Goal: Navigation & Orientation: Understand site structure

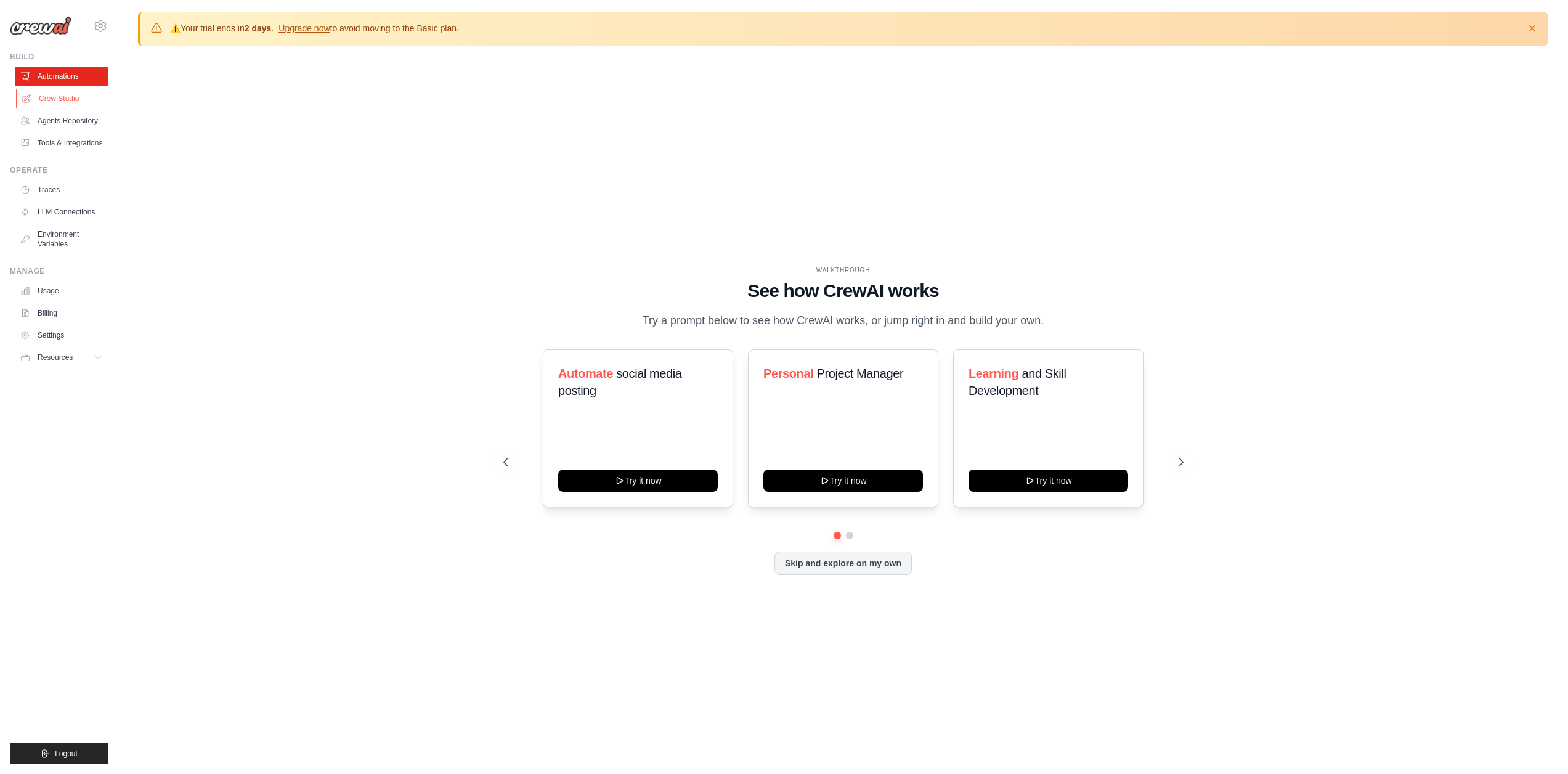
click at [66, 95] on link "Crew Studio" at bounding box center [62, 99] width 93 height 20
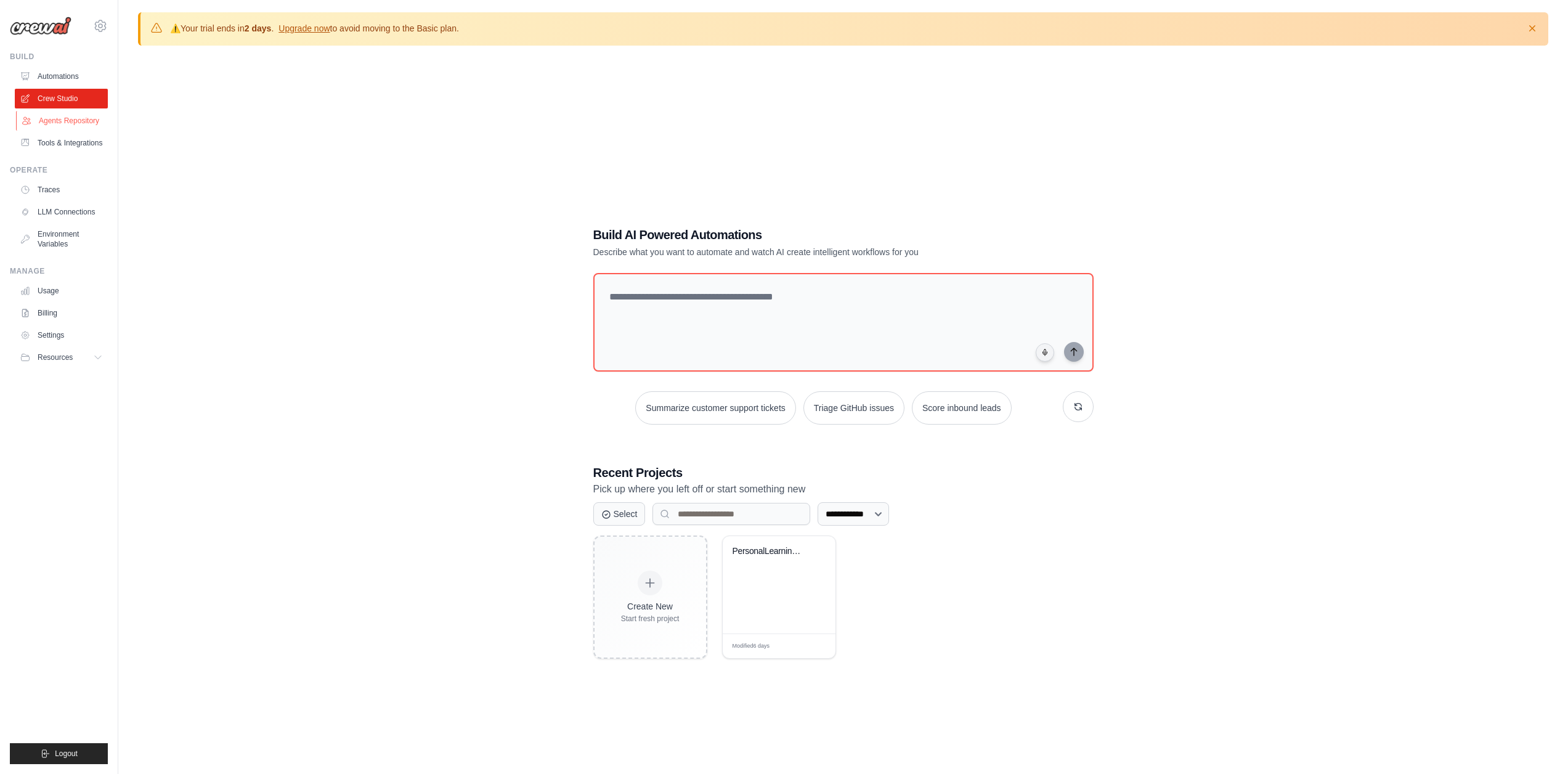
click at [93, 123] on link "Agents Repository" at bounding box center [62, 121] width 93 height 20
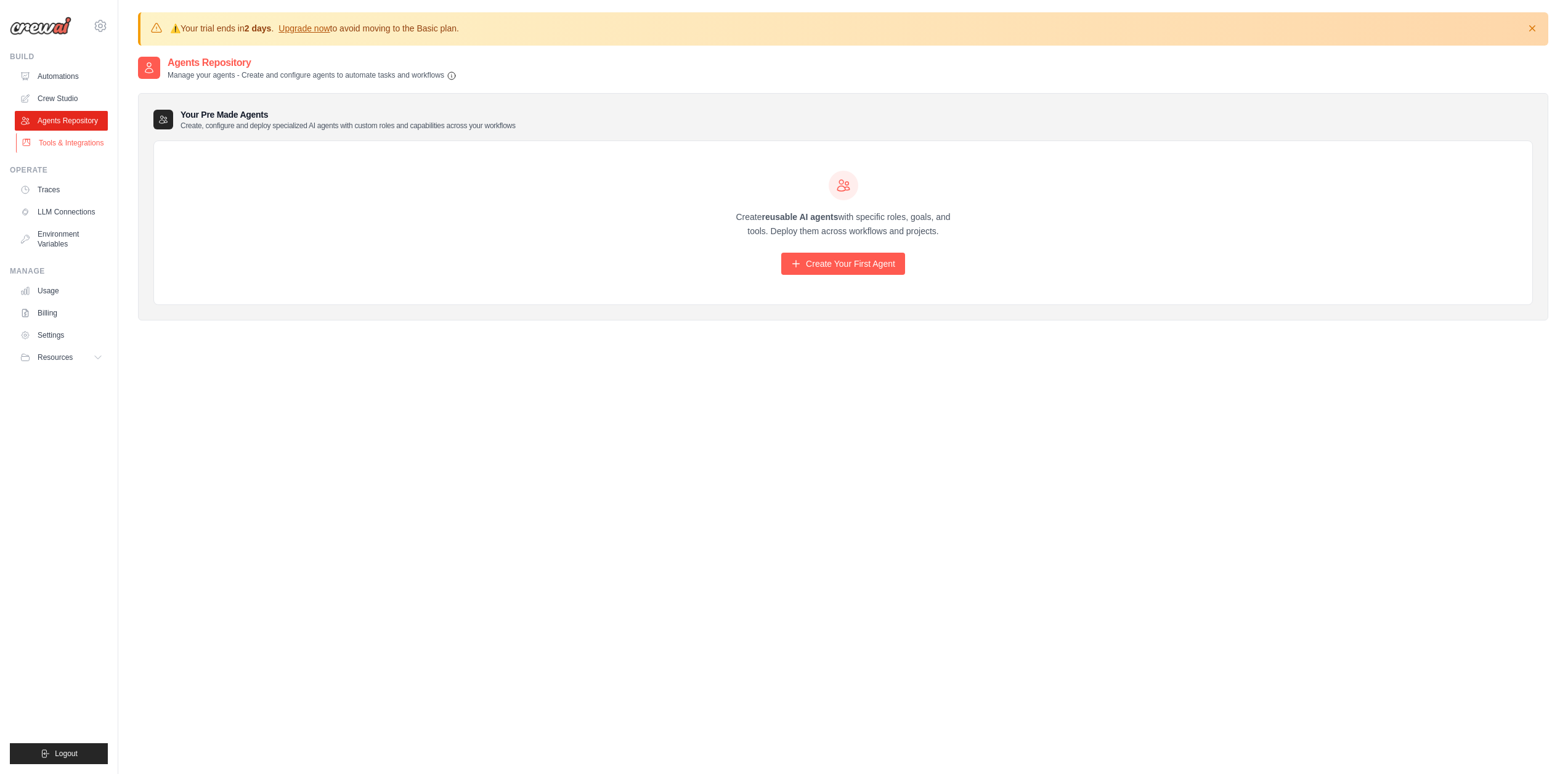
click at [70, 151] on link "Tools & Integrations" at bounding box center [62, 144] width 93 height 20
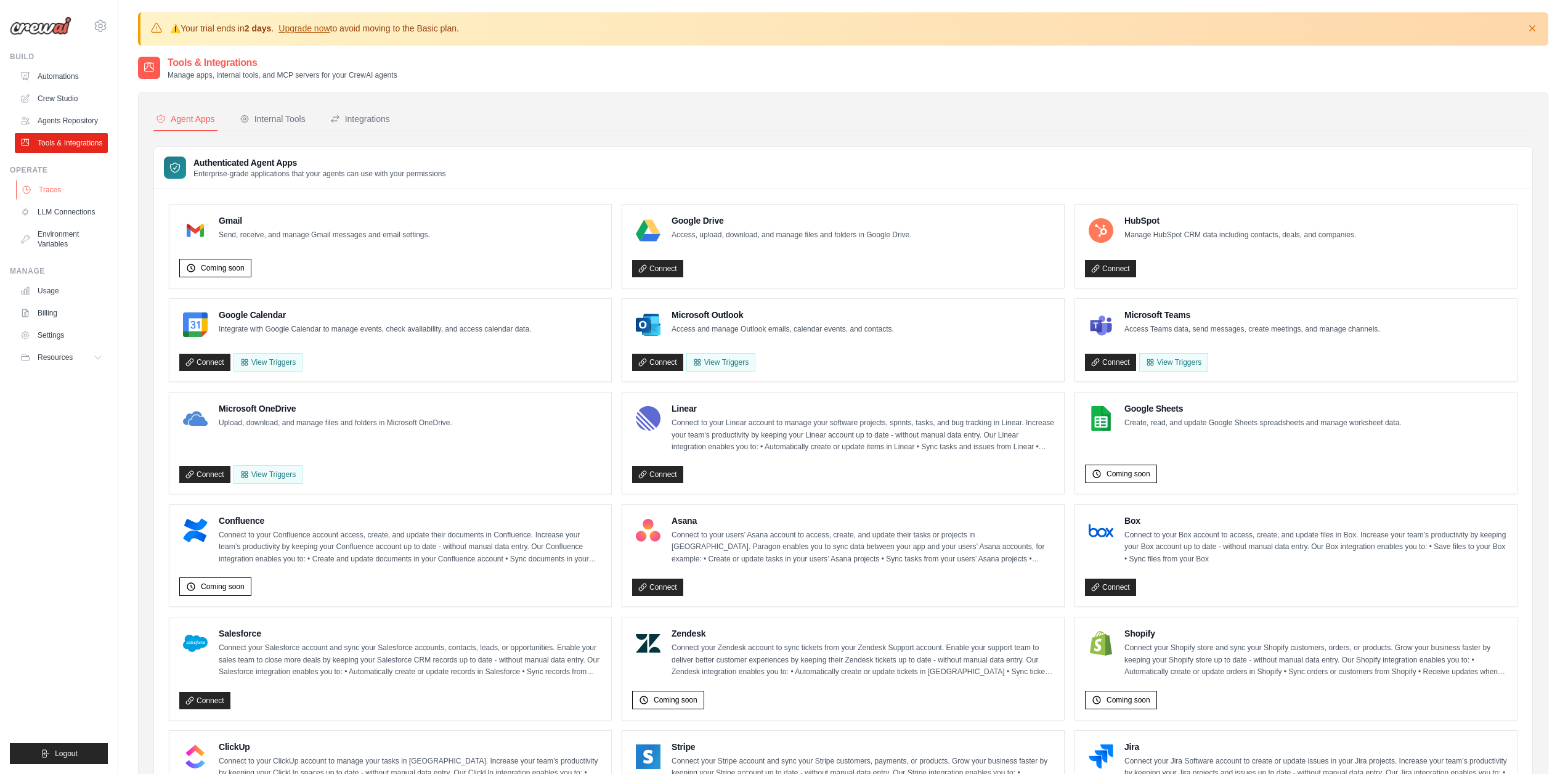
click at [64, 199] on link "Traces" at bounding box center [62, 190] width 93 height 20
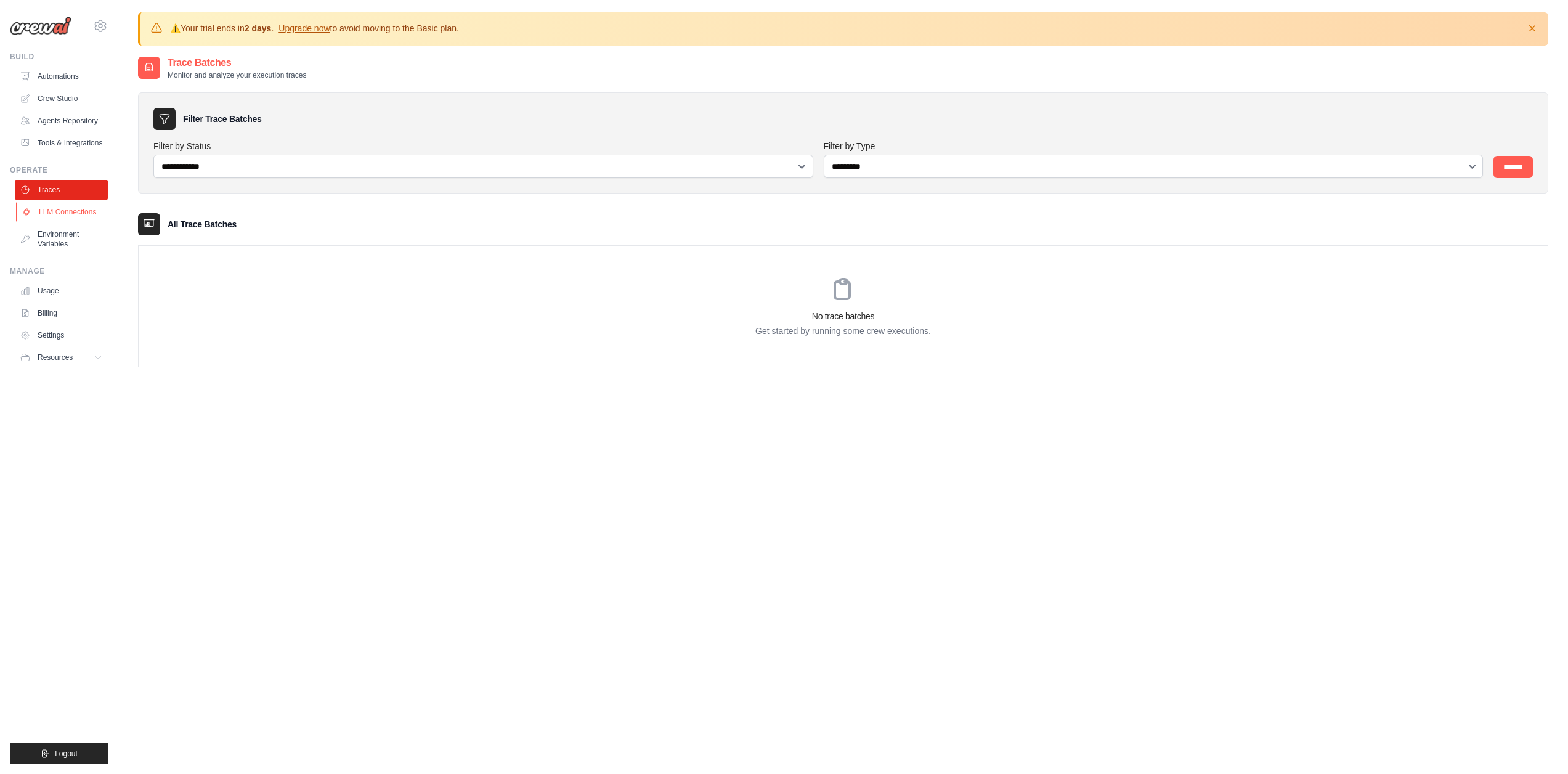
click at [66, 219] on link "LLM Connections" at bounding box center [62, 212] width 93 height 20
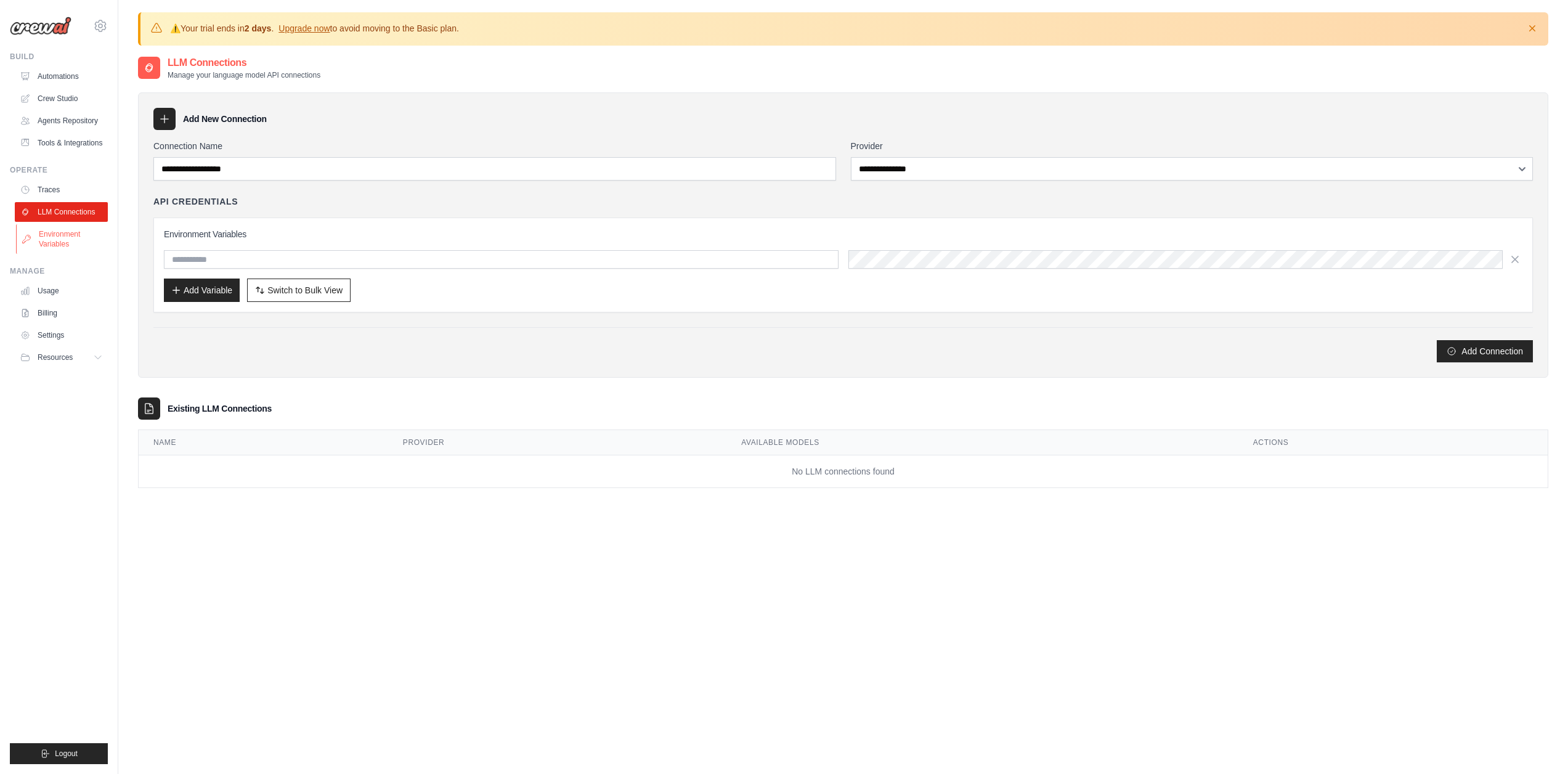
click at [73, 249] on link "Environment Variables" at bounding box center [62, 238] width 93 height 29
